Goal: Task Accomplishment & Management: Manage account settings

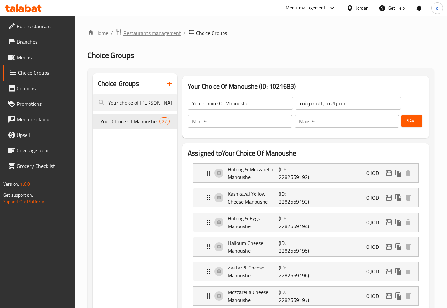
click at [134, 35] on span "Restaurants management" at bounding box center [152, 33] width 58 height 8
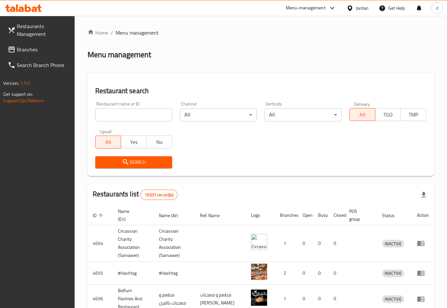
click at [27, 49] on span "Branches" at bounding box center [43, 50] width 53 height 8
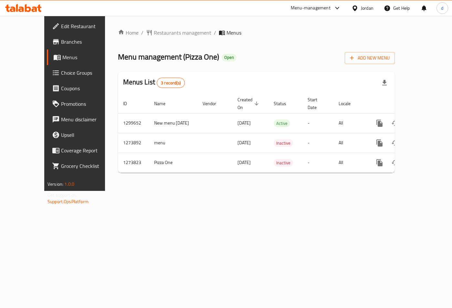
click at [51, 69] on link "Choice Groups" at bounding box center [83, 73] width 73 height 16
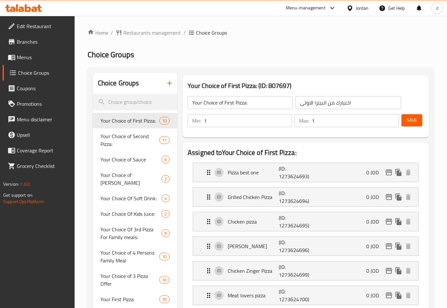
drag, startPoint x: 199, startPoint y: 54, endPoint x: 201, endPoint y: 70, distance: 16.6
click at [199, 54] on h2 "Choice Groups" at bounding box center [261, 54] width 347 height 10
click at [140, 104] on input "search" at bounding box center [135, 102] width 85 height 16
paste input "Meat Choice"
type input "Meat Choice"
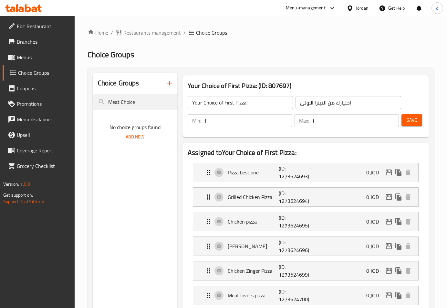
drag, startPoint x: 142, startPoint y: 98, endPoint x: 4, endPoint y: 111, distance: 139.3
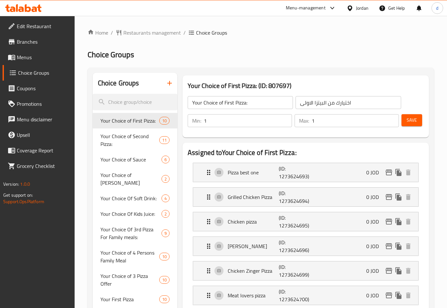
click at [130, 100] on input "search" at bounding box center [135, 102] width 85 height 16
paste input "Meat"
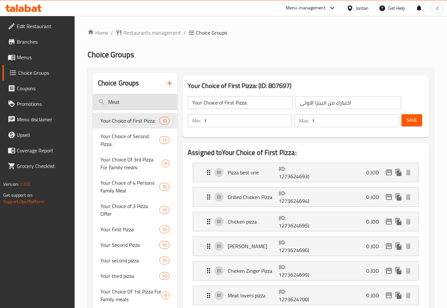
click at [129, 103] on input "Meat" at bounding box center [135, 102] width 85 height 16
type input "Meat"
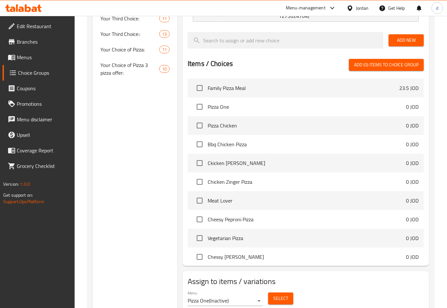
scroll to position [341, 0]
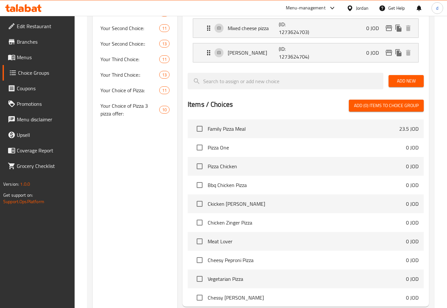
click at [138, 201] on div "Choice Groups Meat Your Choice of First Pizza: 10 Your Choice of Second Pizza: …" at bounding box center [135, 43] width 85 height 622
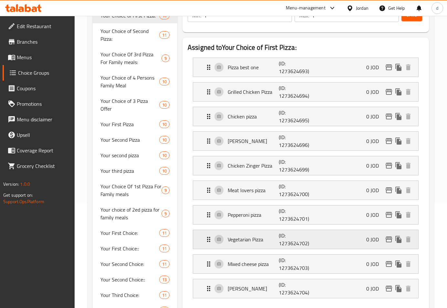
scroll to position [0, 0]
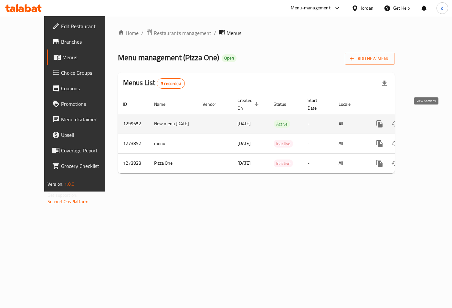
click at [427, 120] on icon "enhanced table" at bounding box center [427, 124] width 8 height 8
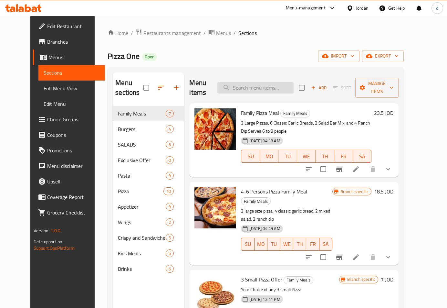
paste input "Meat Choice"
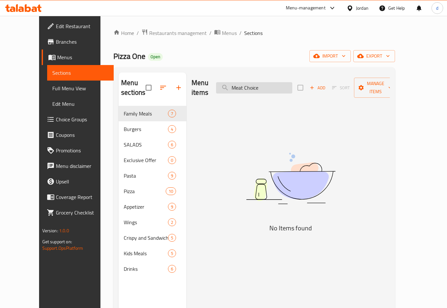
click at [263, 84] on input "Meat Choice" at bounding box center [254, 87] width 76 height 11
drag, startPoint x: 263, startPoint y: 84, endPoint x: 255, endPoint y: 109, distance: 26.4
click at [255, 109] on div "Menu items Meat Choice Add Sort Manage items No Items found" at bounding box center [289, 226] width 204 height 308
click at [269, 82] on input "Meat Choice" at bounding box center [254, 87] width 76 height 11
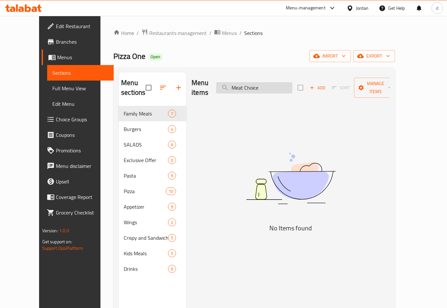
click at [269, 82] on input "Meat Choice" at bounding box center [254, 87] width 76 height 11
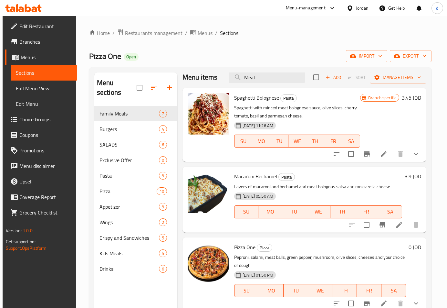
scroll to position [7, 0]
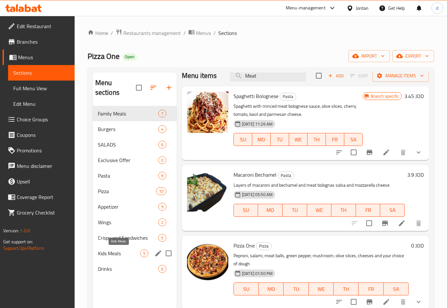
type input "Meat"
click at [132, 249] on span "Kids Meals" at bounding box center [119, 253] width 42 height 8
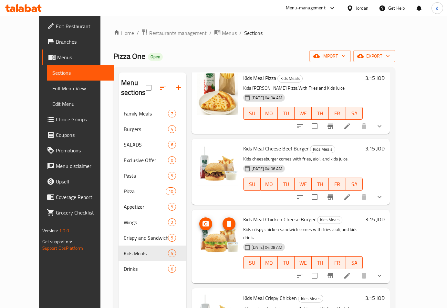
scroll to position [61, 0]
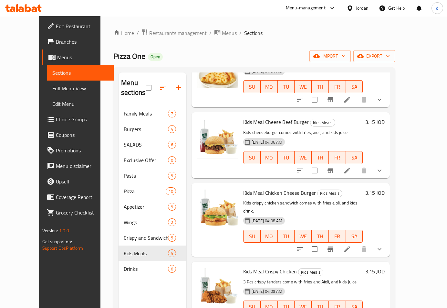
click at [56, 115] on span "Choice Groups" at bounding box center [82, 119] width 53 height 8
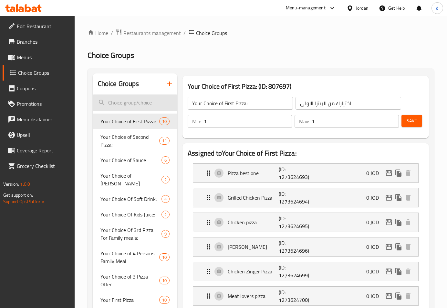
click at [124, 102] on input "search" at bounding box center [135, 102] width 85 height 16
paste input "Meat Choice"
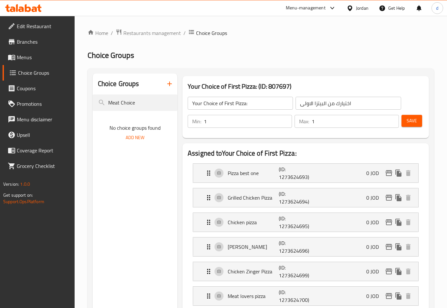
type input "Meat Choice"
click at [149, 36] on span "Restaurants management" at bounding box center [152, 33] width 58 height 8
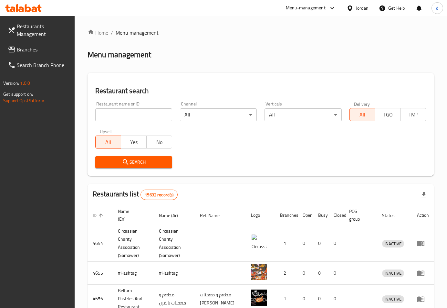
click at [354, 13] on div "Jordan" at bounding box center [358, 8] width 32 height 16
click at [350, 10] on icon at bounding box center [350, 7] width 5 height 5
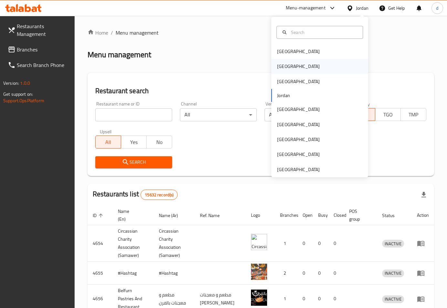
click at [295, 69] on div "[GEOGRAPHIC_DATA]" at bounding box center [320, 66] width 97 height 15
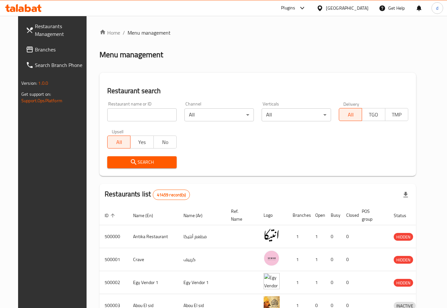
click at [35, 51] on span "Branches" at bounding box center [61, 50] width 53 height 8
